Goal: Task Accomplishment & Management: Use online tool/utility

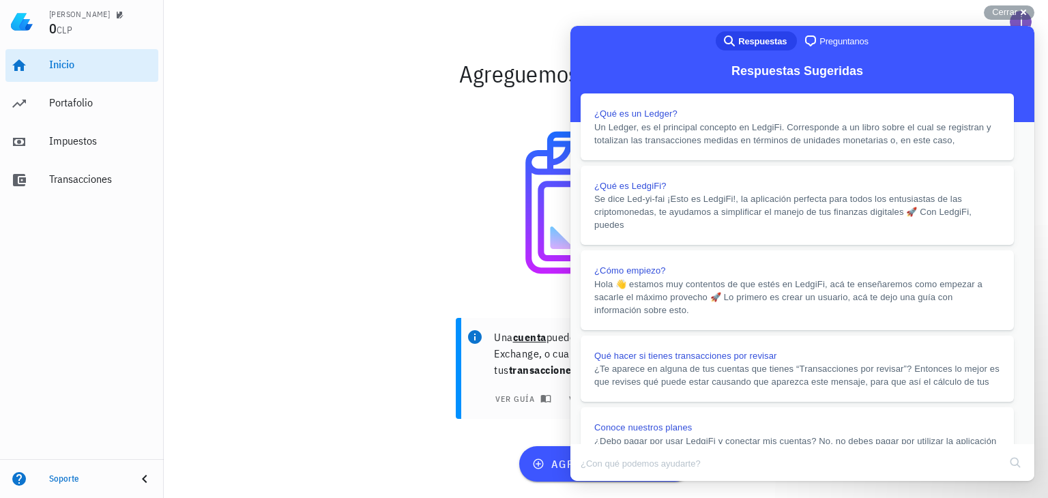
click at [596, 482] on button "Close" at bounding box center [583, 491] width 25 height 18
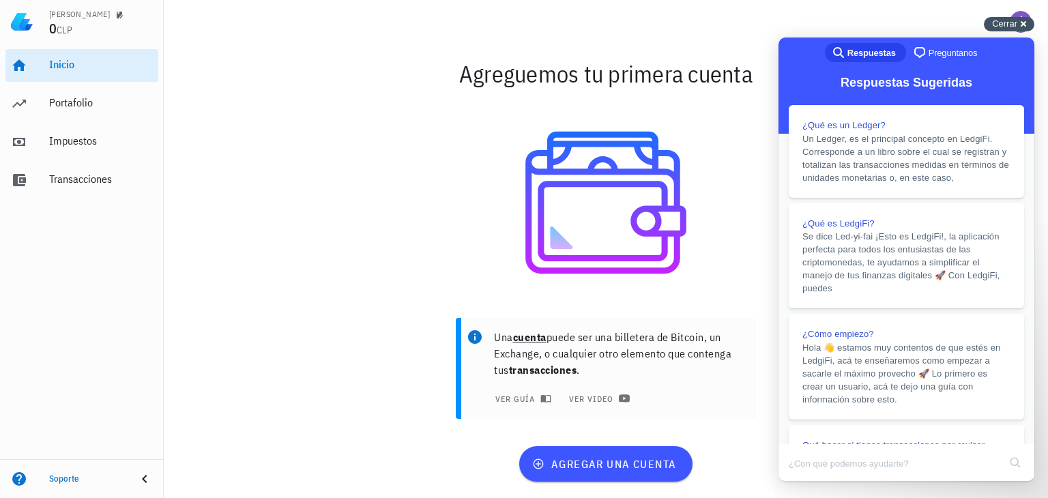
click at [1024, 26] on div "Cerrar cross-small" at bounding box center [1009, 24] width 50 height 14
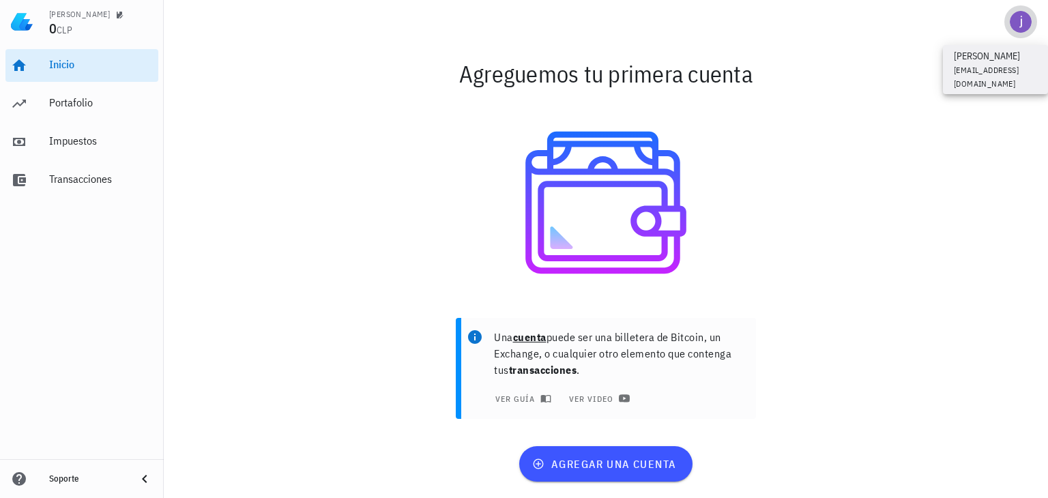
click at [1014, 23] on div "avatar" at bounding box center [1021, 22] width 22 height 22
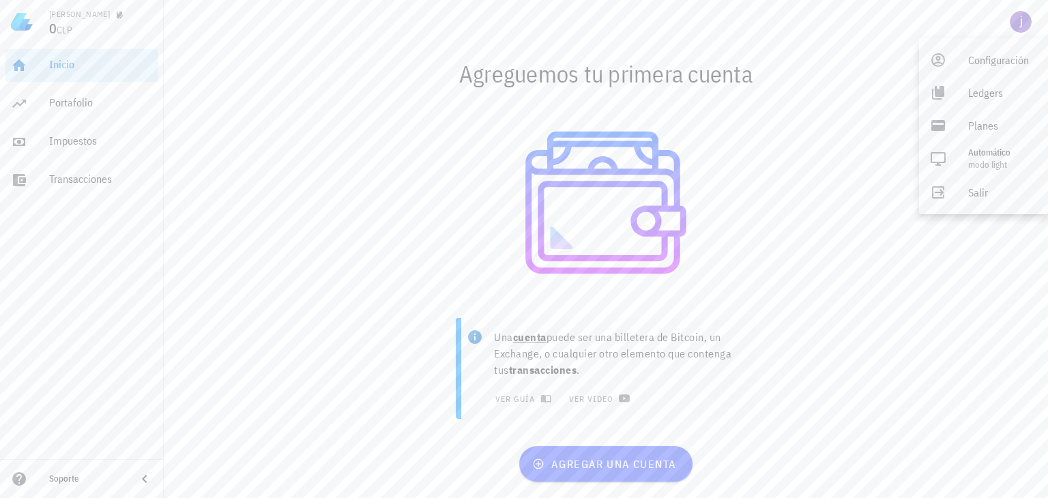
click at [875, 151] on div at bounding box center [606, 203] width 792 height 198
click at [1018, 31] on div "avatar" at bounding box center [1021, 22] width 22 height 22
click at [1010, 131] on div "Planes" at bounding box center [998, 125] width 77 height 27
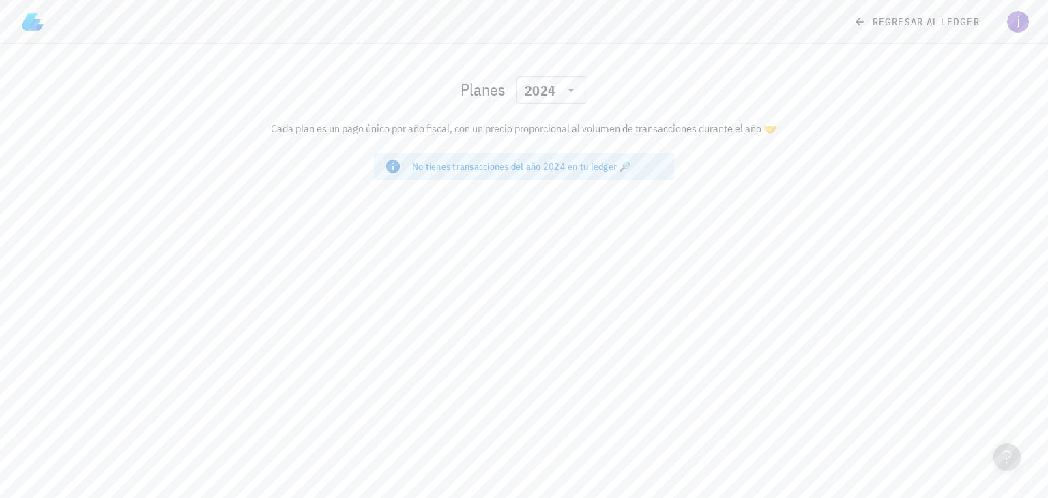
click at [607, 167] on div "No tienes transacciones del año 2024 en tu ledger 🔎" at bounding box center [537, 167] width 251 height 14
click at [563, 88] on icon at bounding box center [571, 90] width 16 height 16
click at [566, 159] on div "2024" at bounding box center [551, 153] width 49 height 22
click at [886, 24] on span "regresar al ledger" at bounding box center [918, 22] width 124 height 12
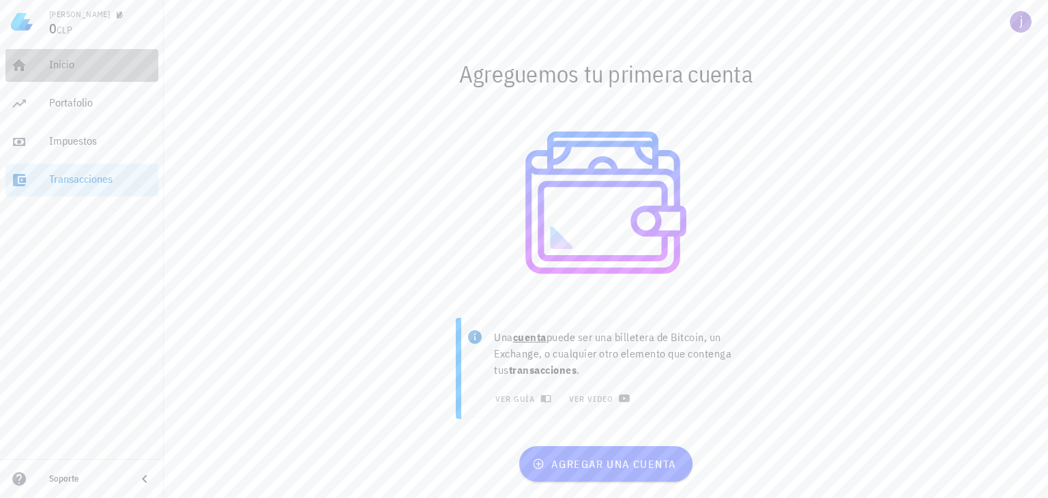
click at [66, 70] on div "Inicio" at bounding box center [101, 64] width 104 height 13
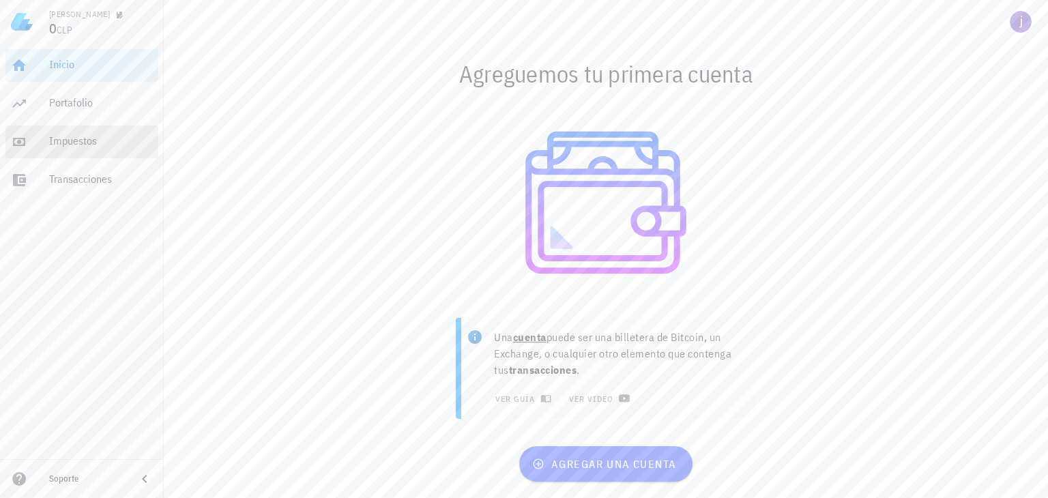
click at [82, 151] on div "Impuestos" at bounding box center [101, 141] width 104 height 31
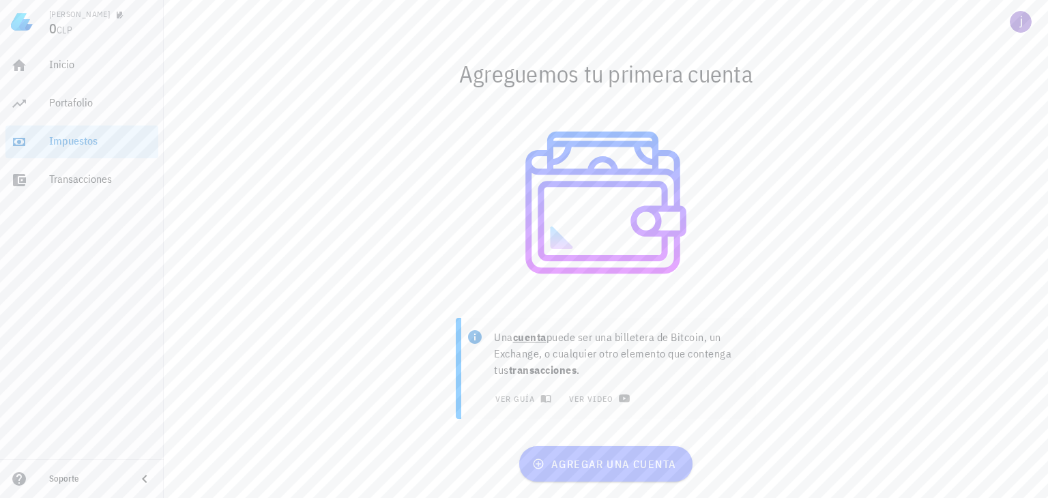
click at [611, 463] on span "agregar una cuenta" at bounding box center [605, 464] width 141 height 14
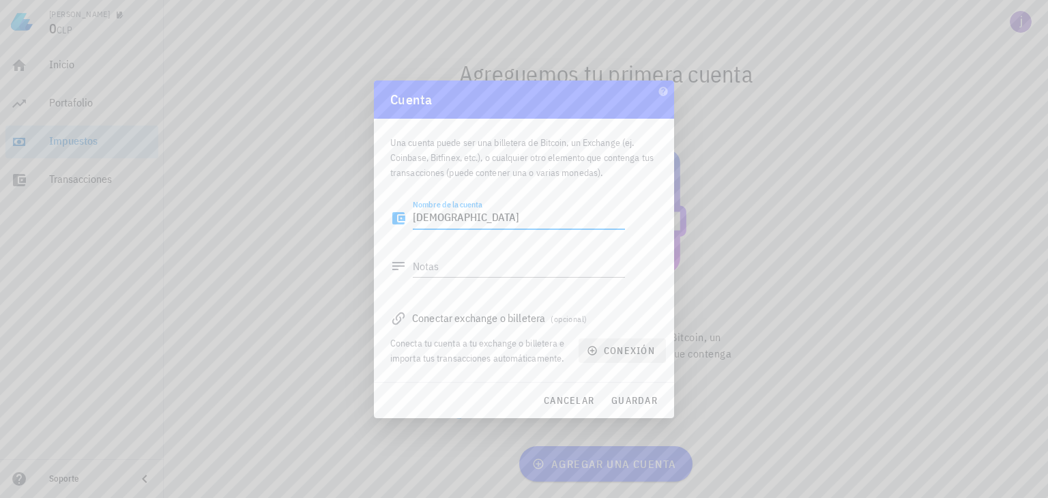
type textarea "[DEMOGRAPHIC_DATA]"
click at [594, 351] on icon "button" at bounding box center [592, 350] width 11 height 11
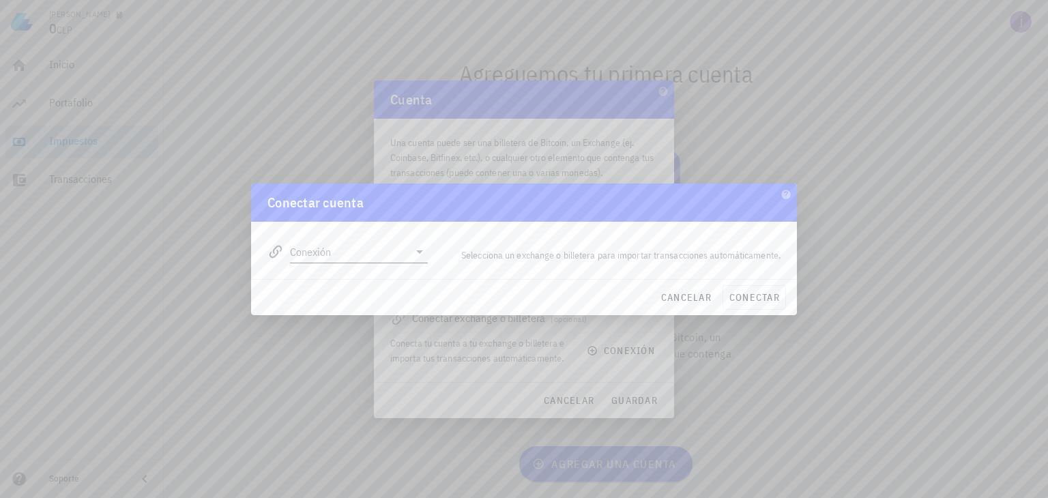
click at [418, 255] on icon at bounding box center [419, 252] width 16 height 16
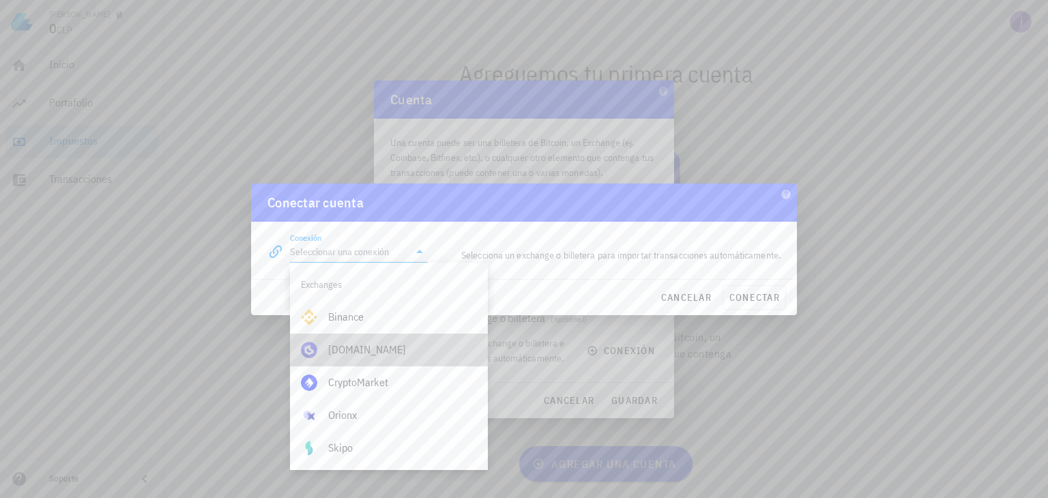
click at [425, 349] on div "[DOMAIN_NAME]" at bounding box center [402, 349] width 149 height 13
type input "[DOMAIN_NAME]"
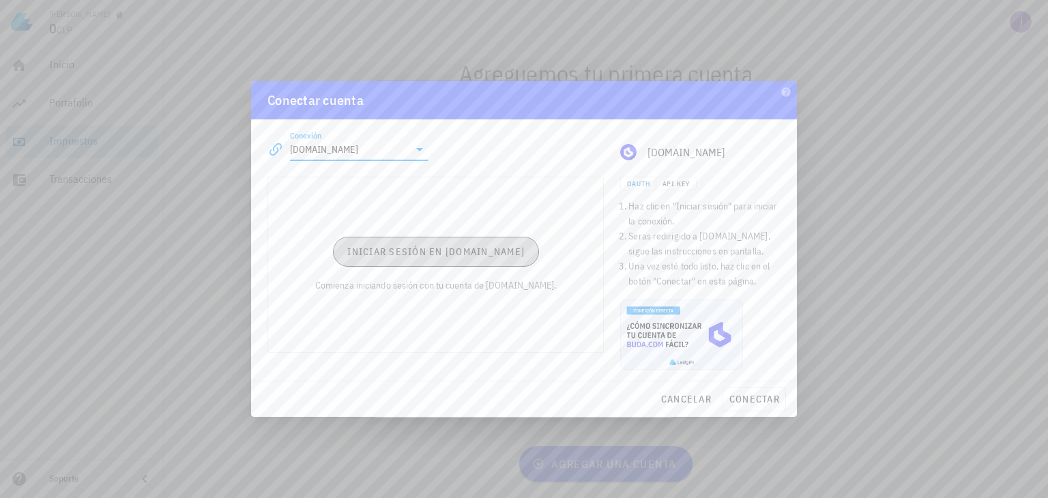
click at [478, 259] on button "Iniciar sesión en [DOMAIN_NAME]" at bounding box center [436, 252] width 206 height 30
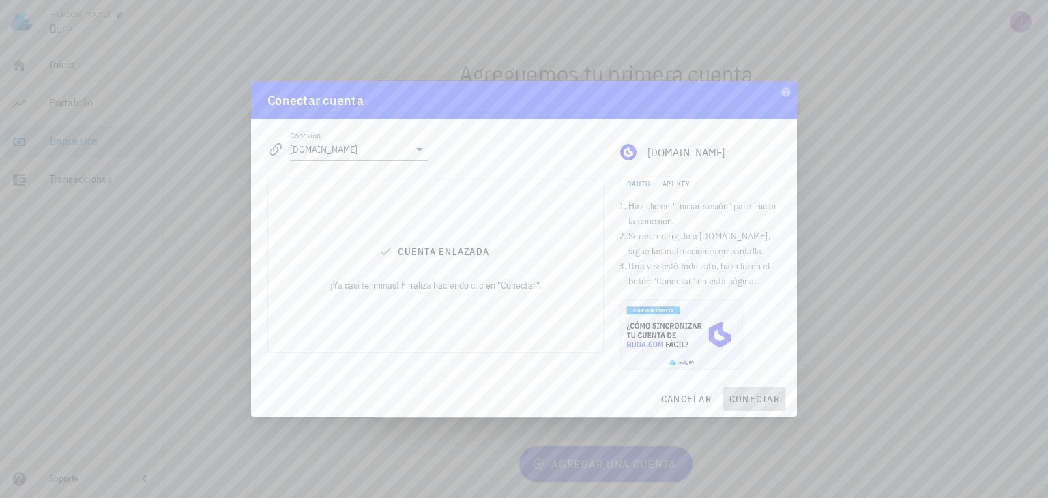
click at [762, 399] on span "conectar" at bounding box center [754, 399] width 51 height 12
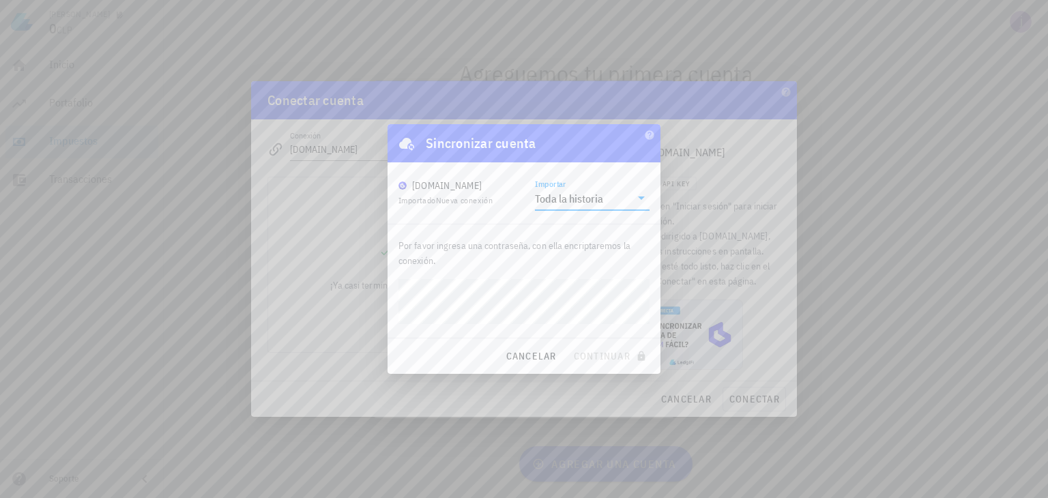
click at [628, 204] on input "Importar" at bounding box center [618, 199] width 25 height 22
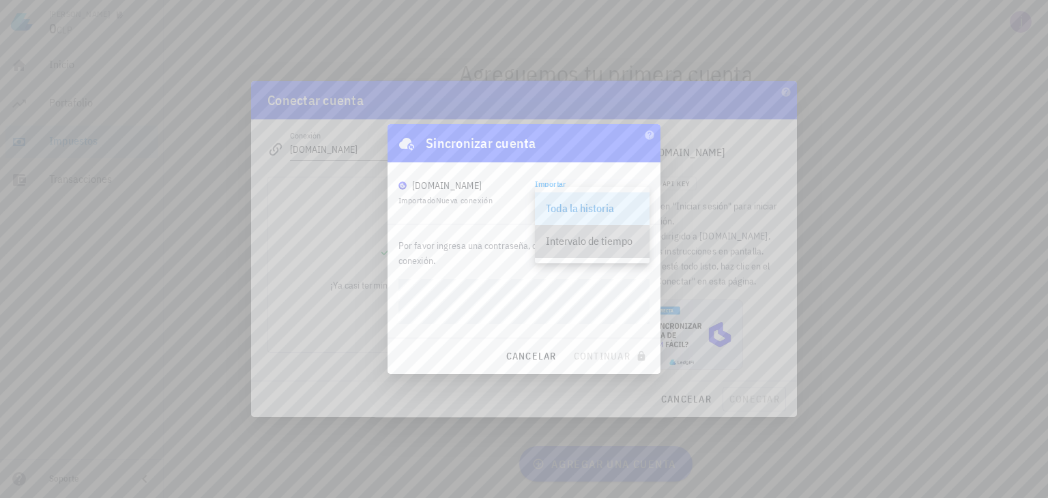
click at [613, 248] on div "Intervalo de tiempo" at bounding box center [592, 241] width 93 height 29
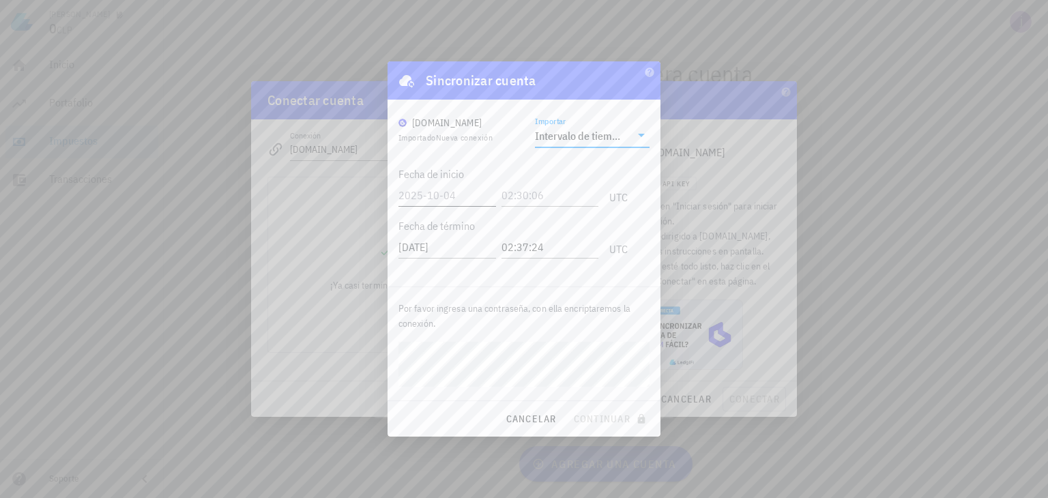
click at [465, 198] on input "text" at bounding box center [448, 195] width 98 height 22
click at [538, 199] on input "text" at bounding box center [551, 195] width 94 height 22
click at [457, 196] on input "2024-" at bounding box center [449, 195] width 100 height 22
type input "[DATE]"
click at [544, 197] on input "text" at bounding box center [548, 195] width 100 height 22
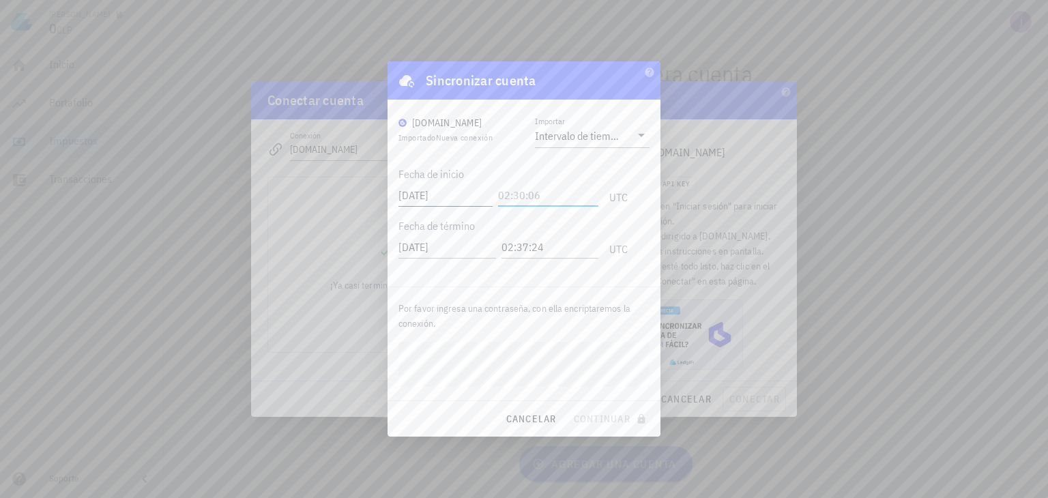
drag, startPoint x: 558, startPoint y: 197, endPoint x: 463, endPoint y: 197, distance: 94.9
click at [463, 197] on div "[DATE] UTC" at bounding box center [513, 191] width 229 height 37
type input "00:00:00"
click at [470, 252] on input "[DATE]" at bounding box center [449, 247] width 100 height 22
click at [598, 421] on span "continuar" at bounding box center [611, 419] width 76 height 12
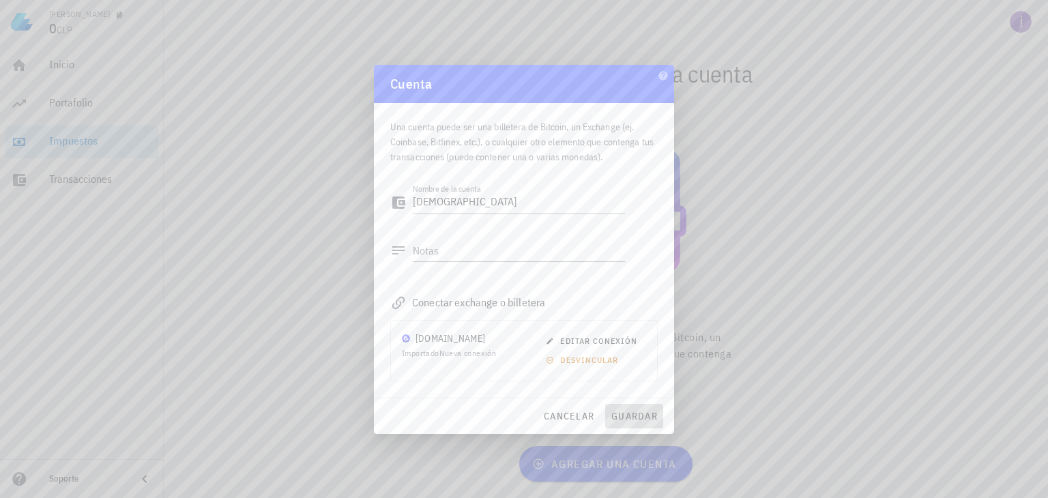
click at [635, 418] on span "guardar" at bounding box center [634, 416] width 47 height 12
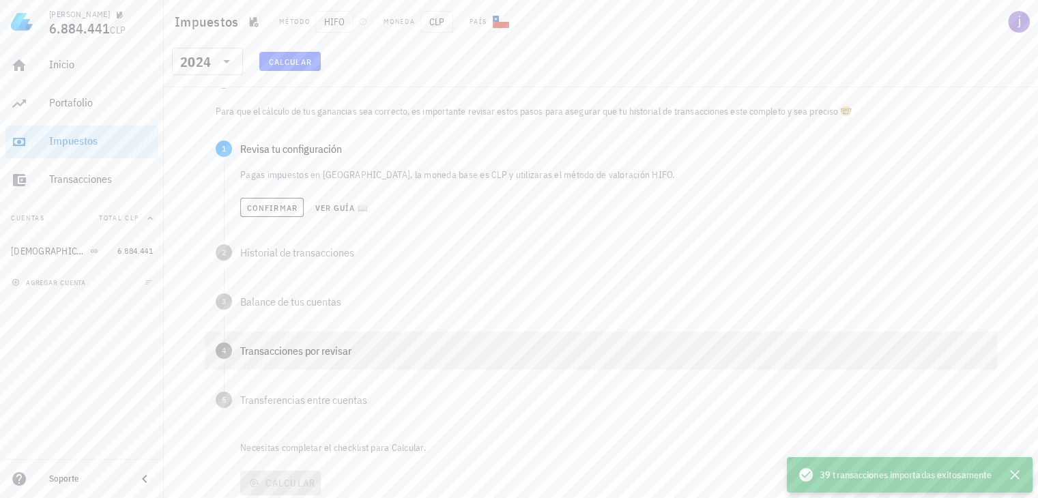
scroll to position [49, 0]
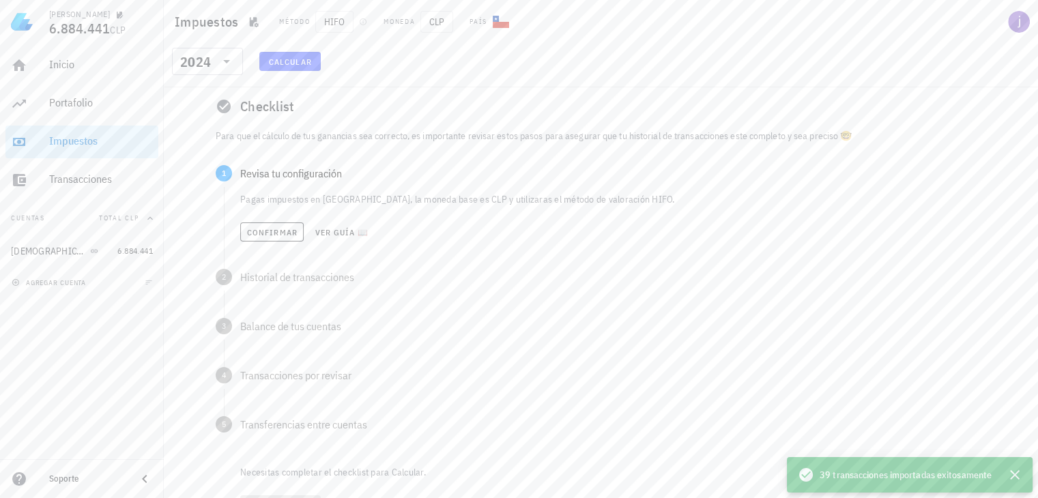
click at [890, 474] on span "39 transacciones importadas exitosamente" at bounding box center [906, 474] width 172 height 15
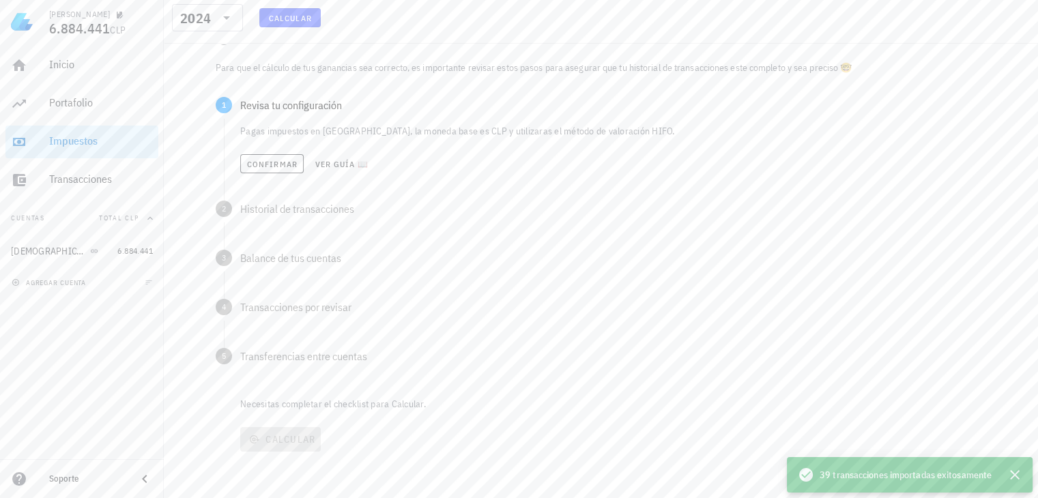
click at [288, 441] on div "Calcular" at bounding box center [617, 439] width 760 height 35
click at [280, 167] on span "Confirmar" at bounding box center [271, 164] width 51 height 10
click at [285, 212] on span "Confirmar" at bounding box center [271, 213] width 51 height 10
click at [273, 263] on span "Confirmar" at bounding box center [271, 262] width 51 height 10
click at [283, 309] on span "Confirmar" at bounding box center [271, 311] width 51 height 10
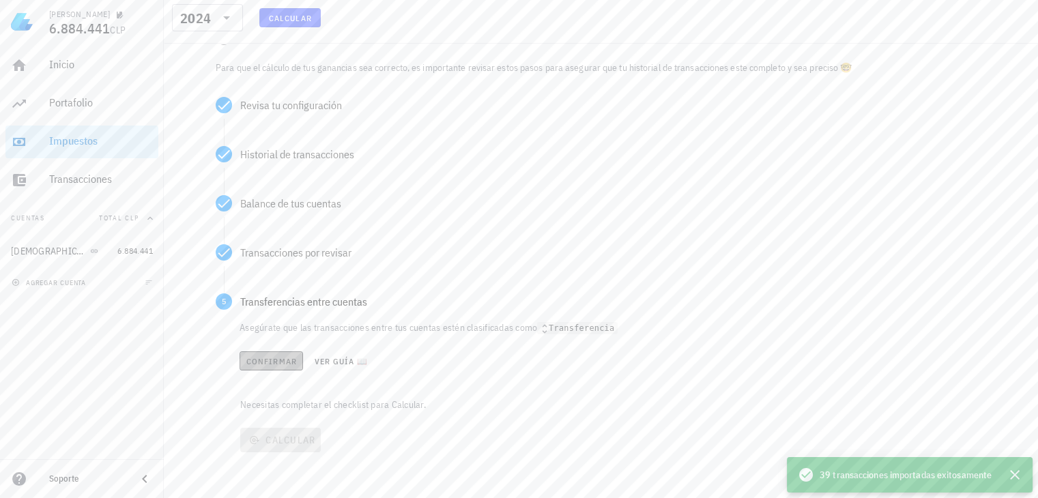
click at [280, 361] on span "Confirmar" at bounding box center [271, 361] width 51 height 10
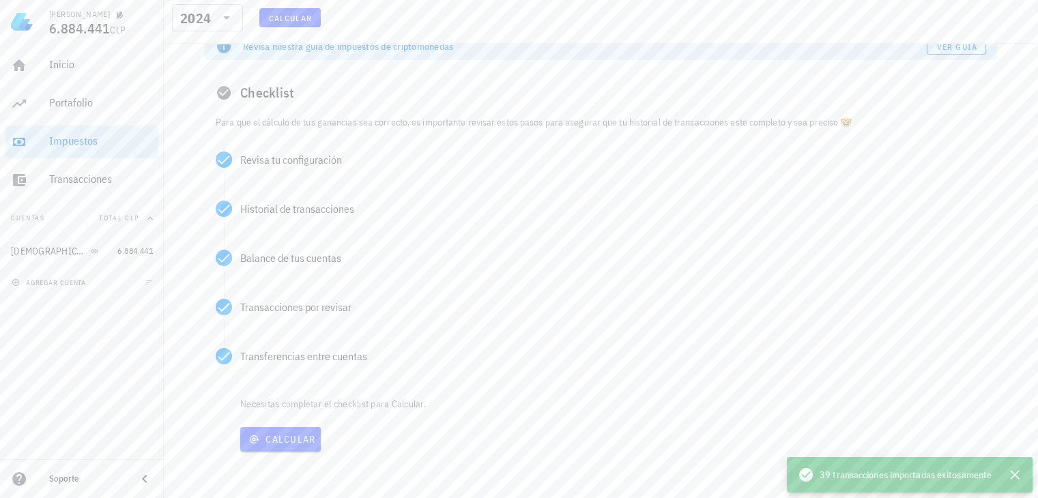
scroll to position [63, 0]
click at [291, 438] on span "Calcular" at bounding box center [281, 439] width 70 height 12
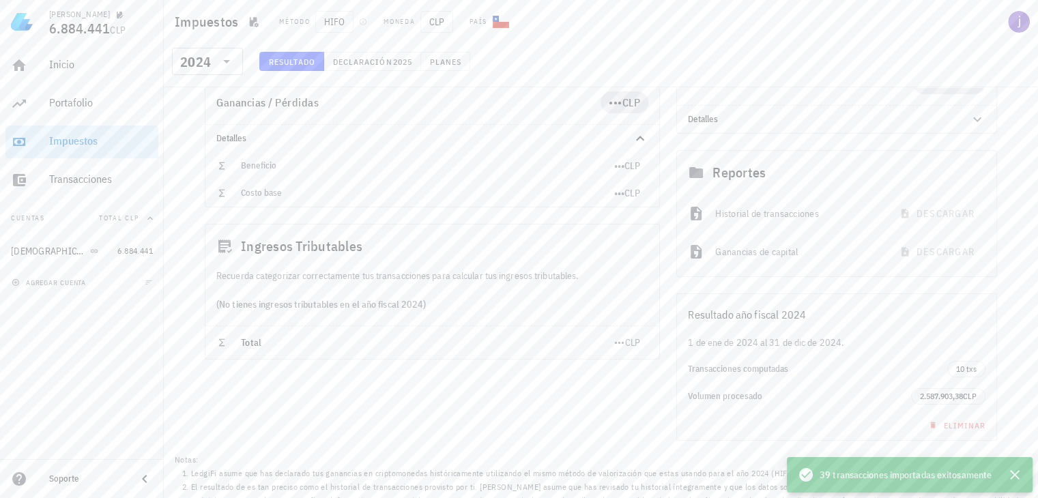
scroll to position [222, 0]
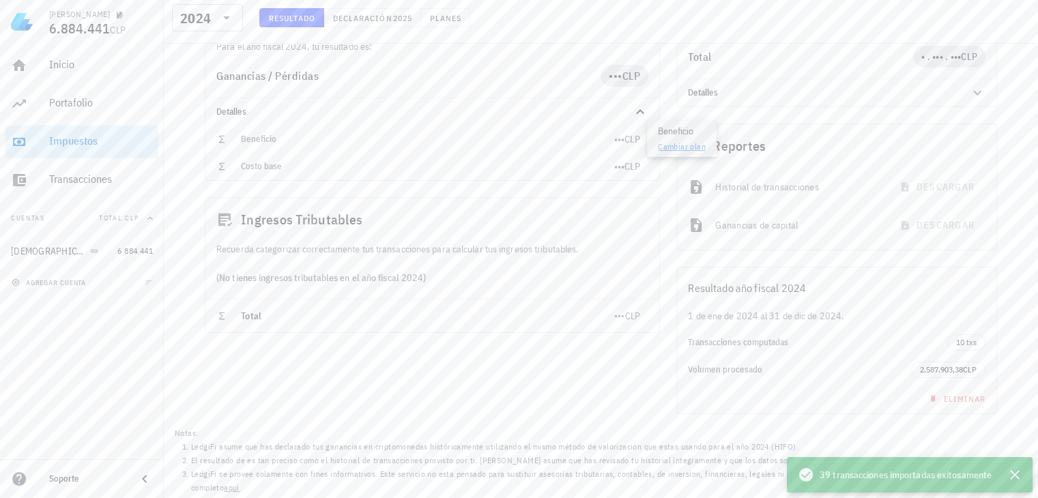
click at [685, 143] on link "Cambiar plan" at bounding box center [682, 146] width 48 height 10
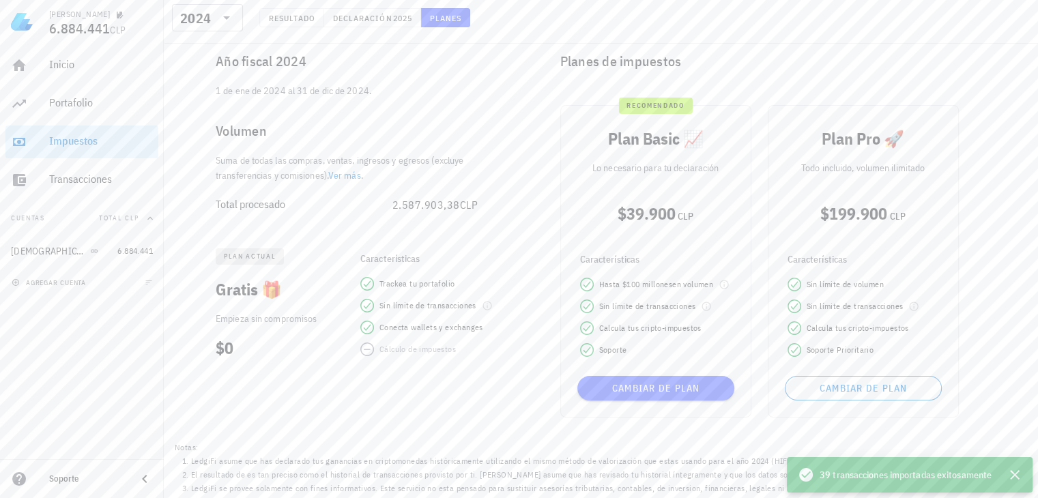
scroll to position [109, 0]
